Goal: Task Accomplishment & Management: Manage account settings

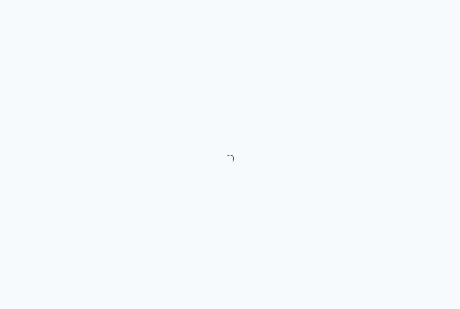
select select "month"
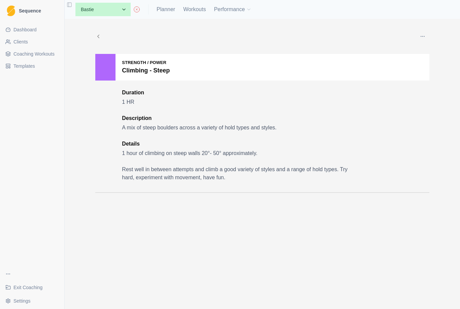
click at [34, 45] on link "Clients" at bounding box center [32, 41] width 59 height 11
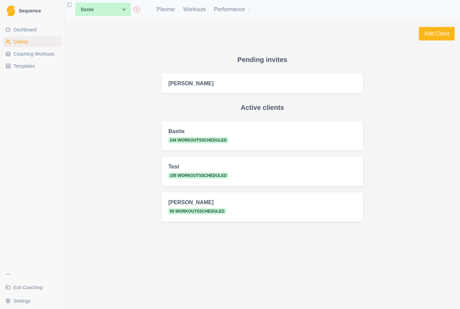
click at [52, 27] on link "Dashboard" at bounding box center [32, 29] width 59 height 11
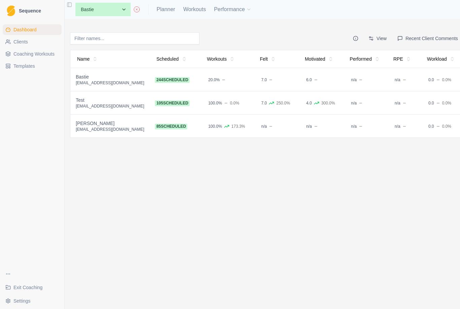
click at [431, 41] on button "Recent Client Comments" at bounding box center [427, 38] width 69 height 12
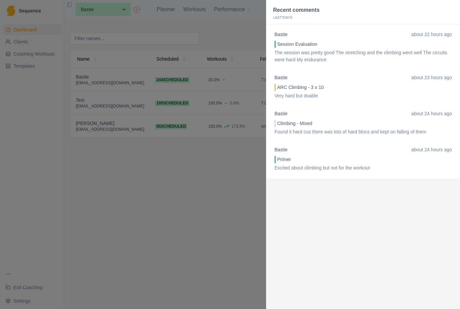
click at [403, 52] on p "The session was pretty good The stretching and the climbing went well The circu…" at bounding box center [362, 56] width 177 height 14
click at [340, 61] on p "The session was pretty good The stretching and the climbing went well The circu…" at bounding box center [362, 56] width 177 height 14
click at [238, 238] on div at bounding box center [230, 154] width 460 height 309
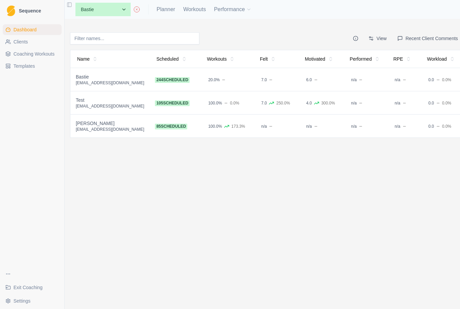
scroll to position [0, 1]
click at [258, 106] on div "7.0 250.0%" at bounding box center [275, 103] width 34 height 7
click at [118, 107] on div "View Recent Client Comments Name Scheduled Workouts Felt Motivated Performed RP…" at bounding box center [265, 164] width 403 height 290
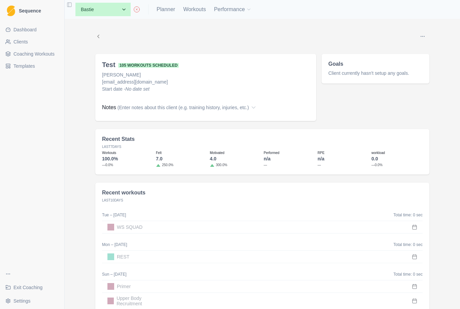
click at [428, 36] on button "Options" at bounding box center [422, 36] width 13 height 13
click at [402, 51] on button "Edit coaching status" at bounding box center [391, 50] width 73 height 12
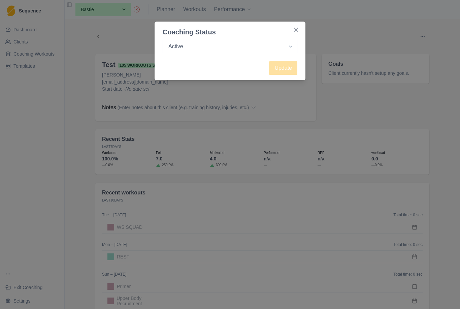
click at [284, 46] on select "Active Inactive" at bounding box center [230, 46] width 135 height 13
select select "inactive"
click at [289, 70] on button "Update" at bounding box center [283, 67] width 28 height 13
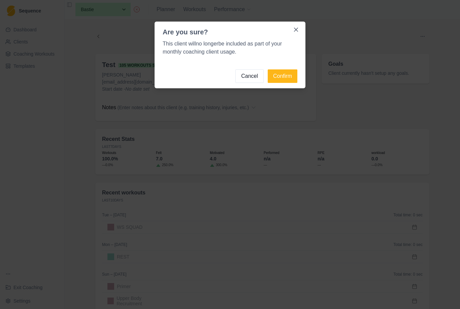
click at [285, 78] on button "Confirm" at bounding box center [283, 75] width 30 height 13
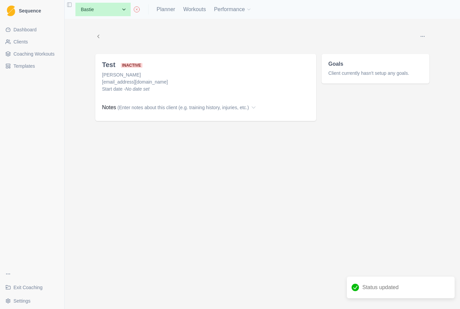
click at [94, 44] on div "Edit coaching status Edit name Edit start date Test inactive Emily H hupjeclimb…" at bounding box center [262, 74] width 345 height 110
click at [93, 44] on div "Edit coaching status Edit name Edit start date Test inactive Emily H hupjeclimb…" at bounding box center [262, 74] width 345 height 110
click at [99, 34] on icon at bounding box center [98, 36] width 6 height 6
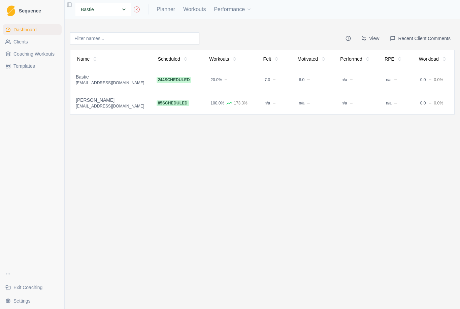
click at [113, 12] on select "None Bastie Emily Hopper Emily" at bounding box center [102, 9] width 55 height 13
select select "5bbb5cc9-667e-468e-99e6-606dd0dc1697"
